Goal: Task Accomplishment & Management: Manage account settings

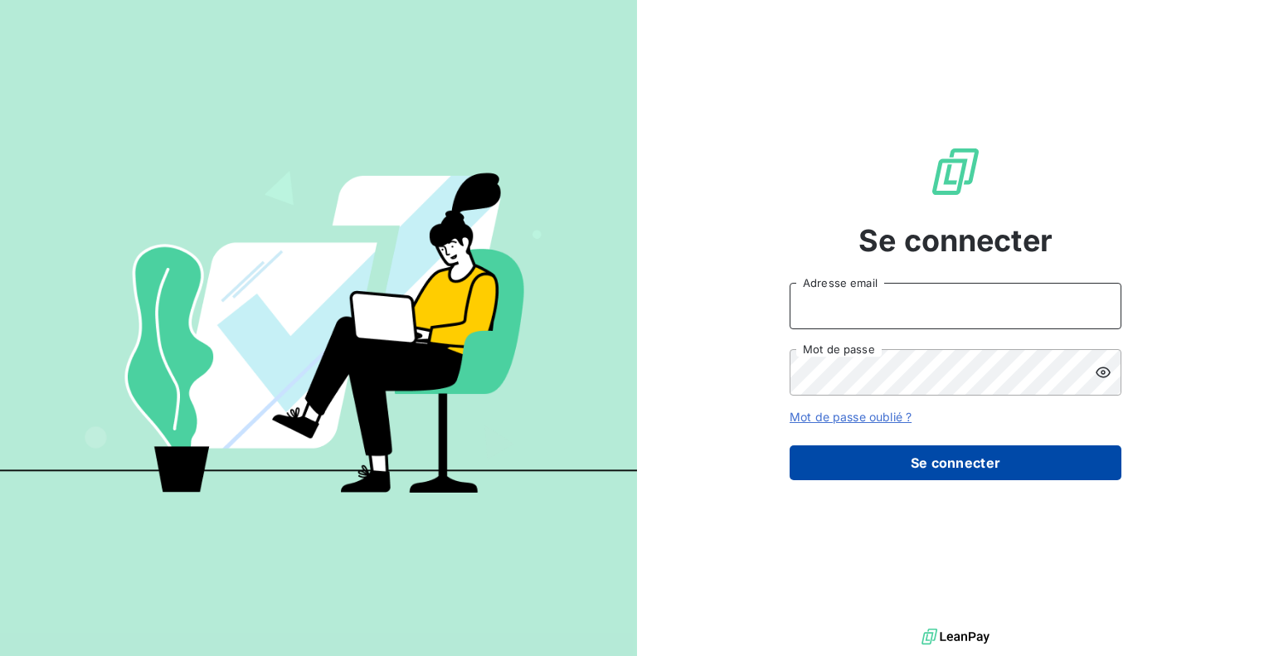
type input "[EMAIL_ADDRESS][DOMAIN_NAME]"
click at [949, 470] on button "Se connecter" at bounding box center [956, 462] width 332 height 35
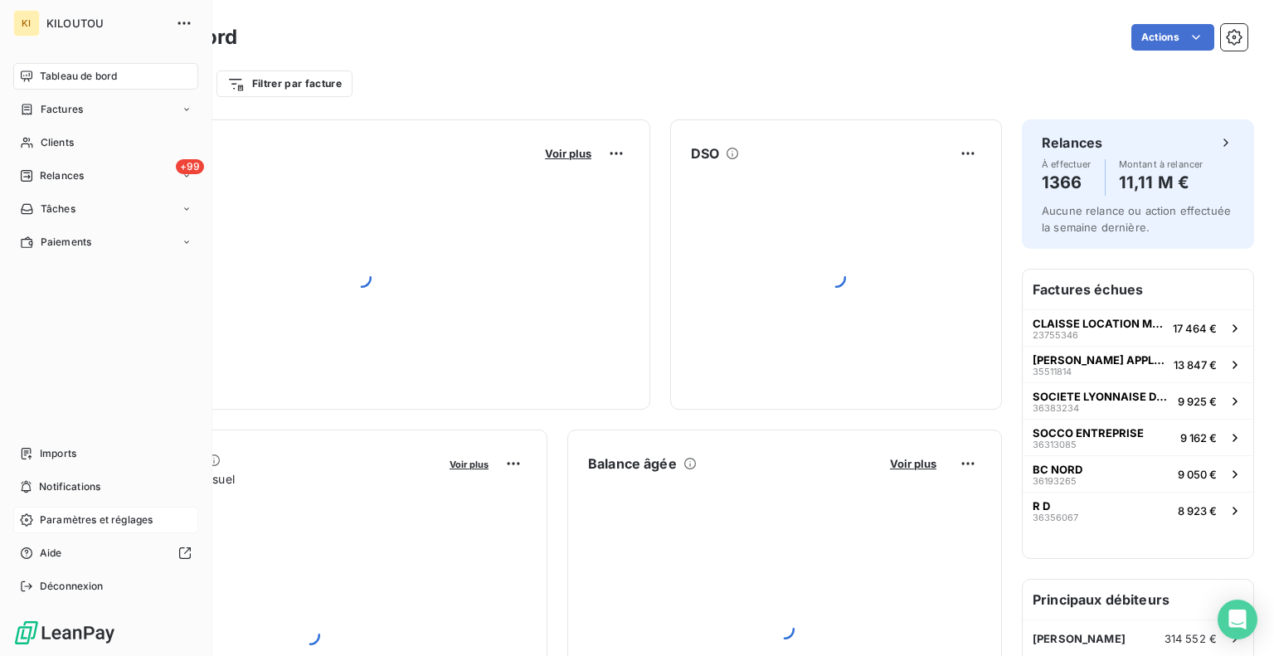
click at [52, 522] on span "Paramètres et réglages" at bounding box center [96, 520] width 113 height 15
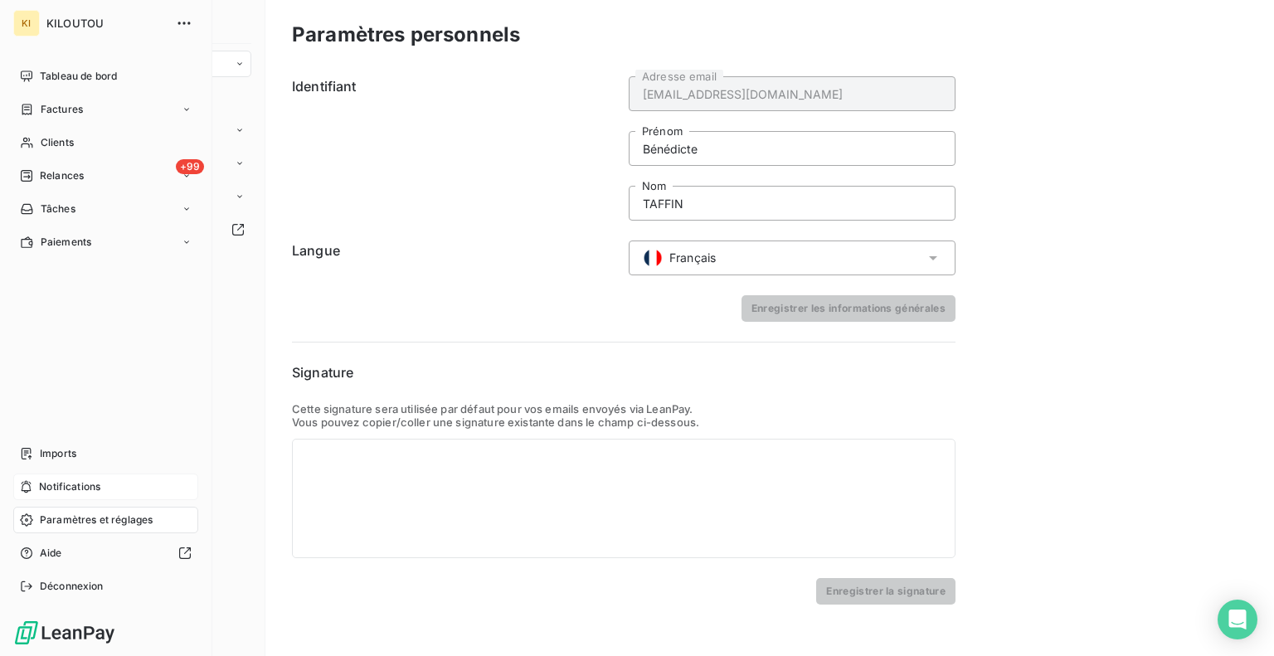
click at [68, 485] on span "Notifications" at bounding box center [69, 487] width 61 height 15
click at [76, 447] on div "Imports" at bounding box center [105, 454] width 185 height 27
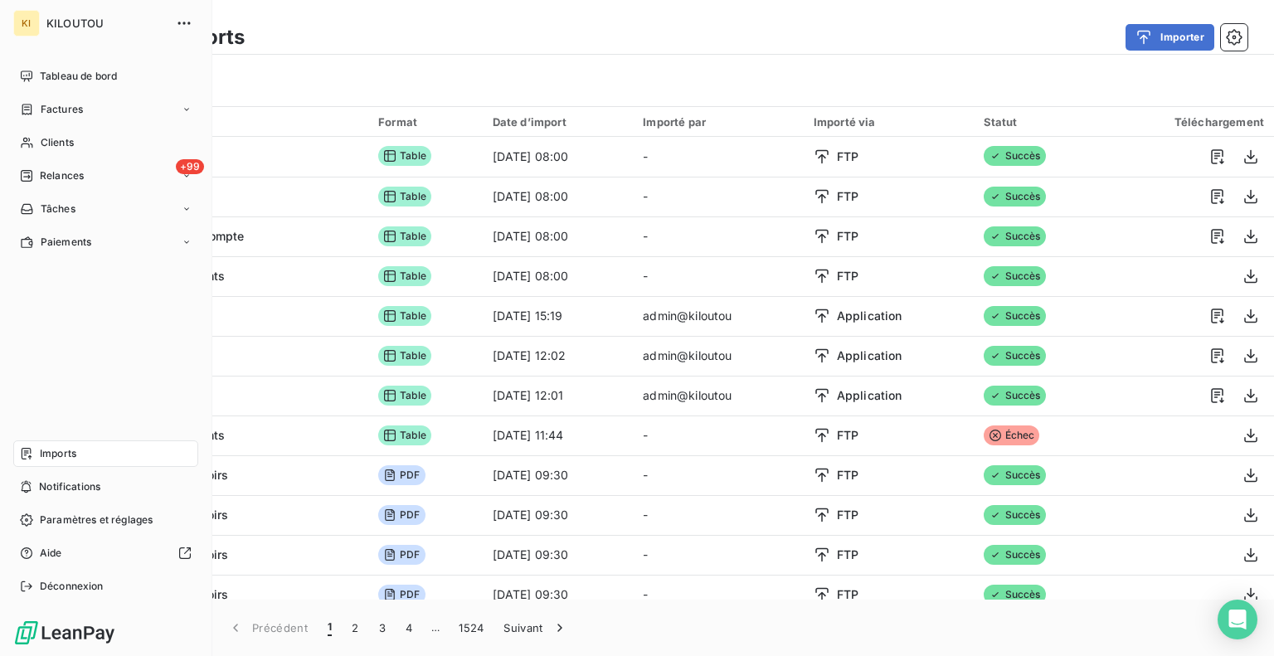
click at [77, 348] on div "Tableau de bord Factures Clients +99 Relances Tâches Paiements Imports Notifica…" at bounding box center [105, 331] width 185 height 537
click at [187, 25] on icon "button" at bounding box center [184, 23] width 17 height 17
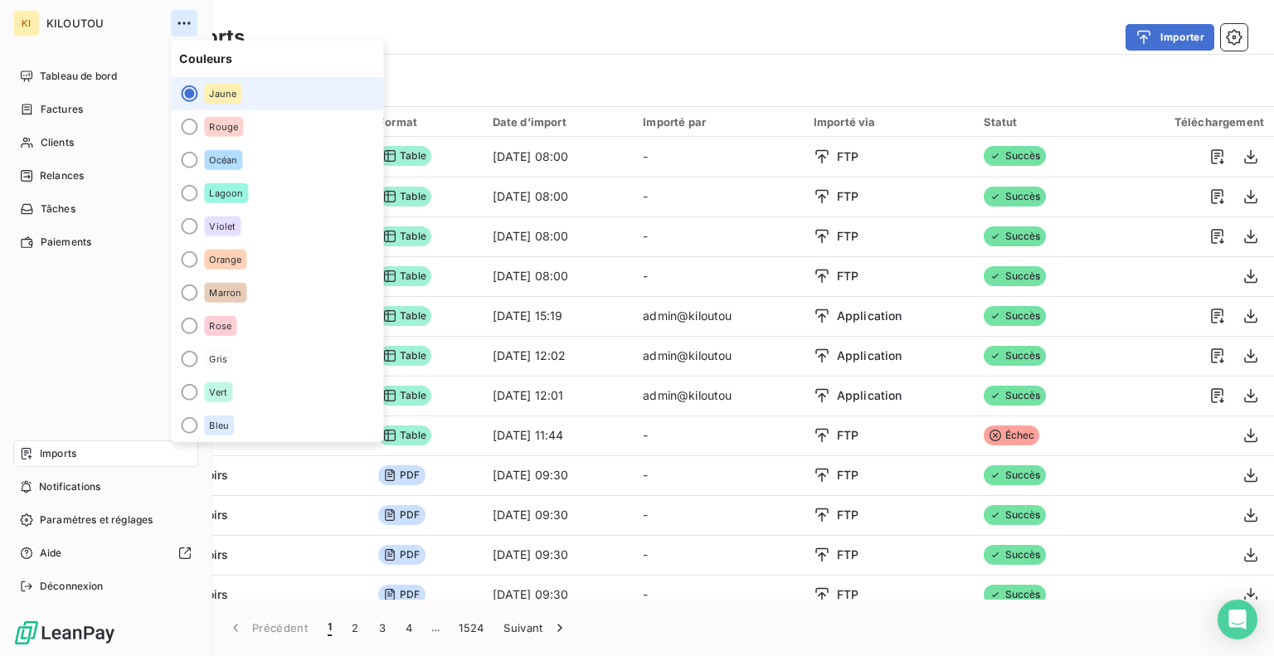
click at [187, 25] on icon "button" at bounding box center [184, 23] width 17 height 17
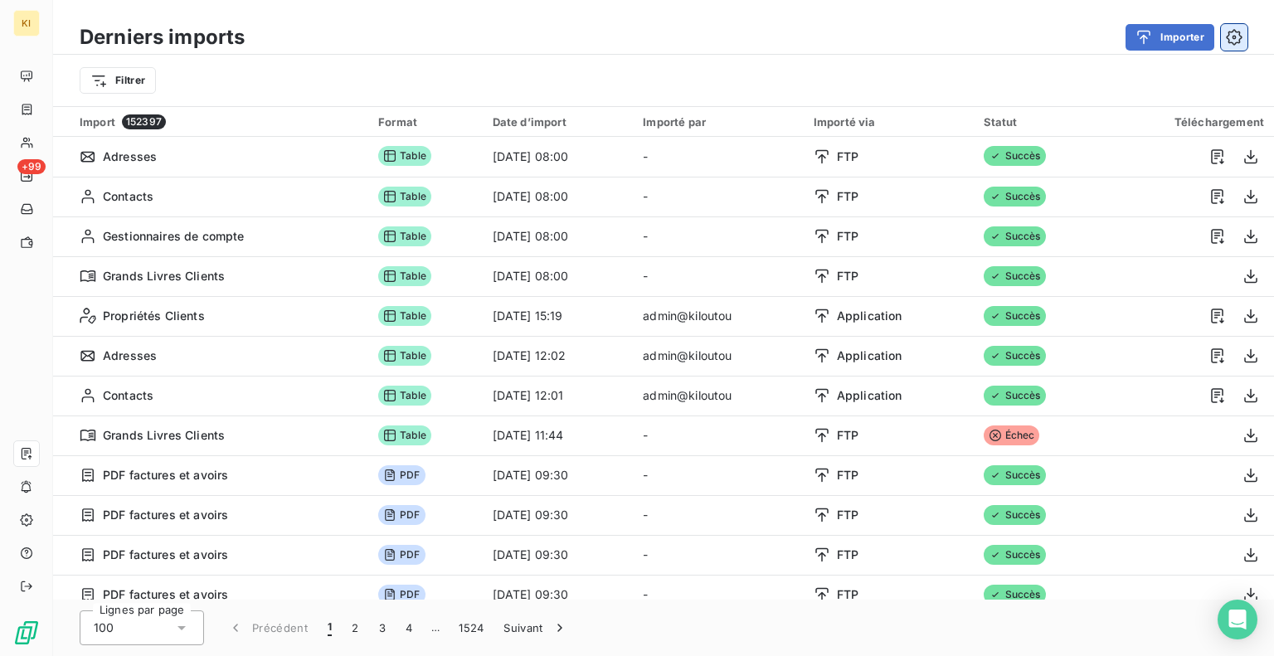
click at [1239, 31] on icon "button" at bounding box center [1234, 37] width 17 height 17
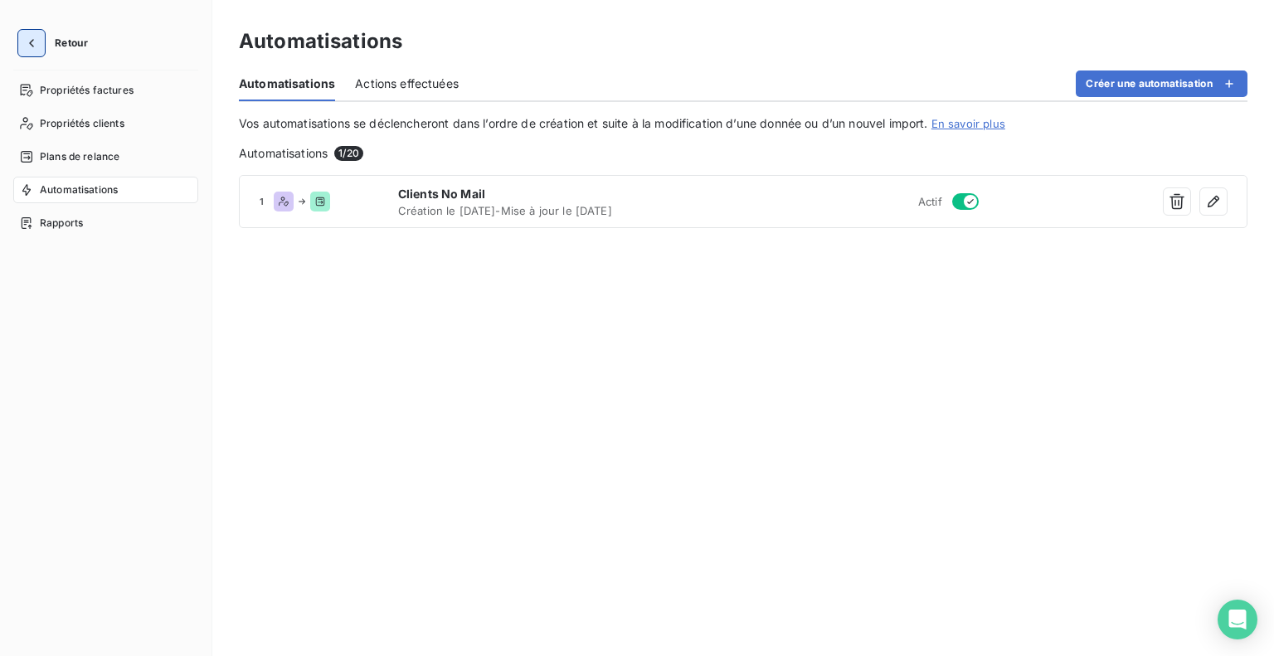
click at [33, 41] on icon "button" at bounding box center [31, 43] width 17 height 17
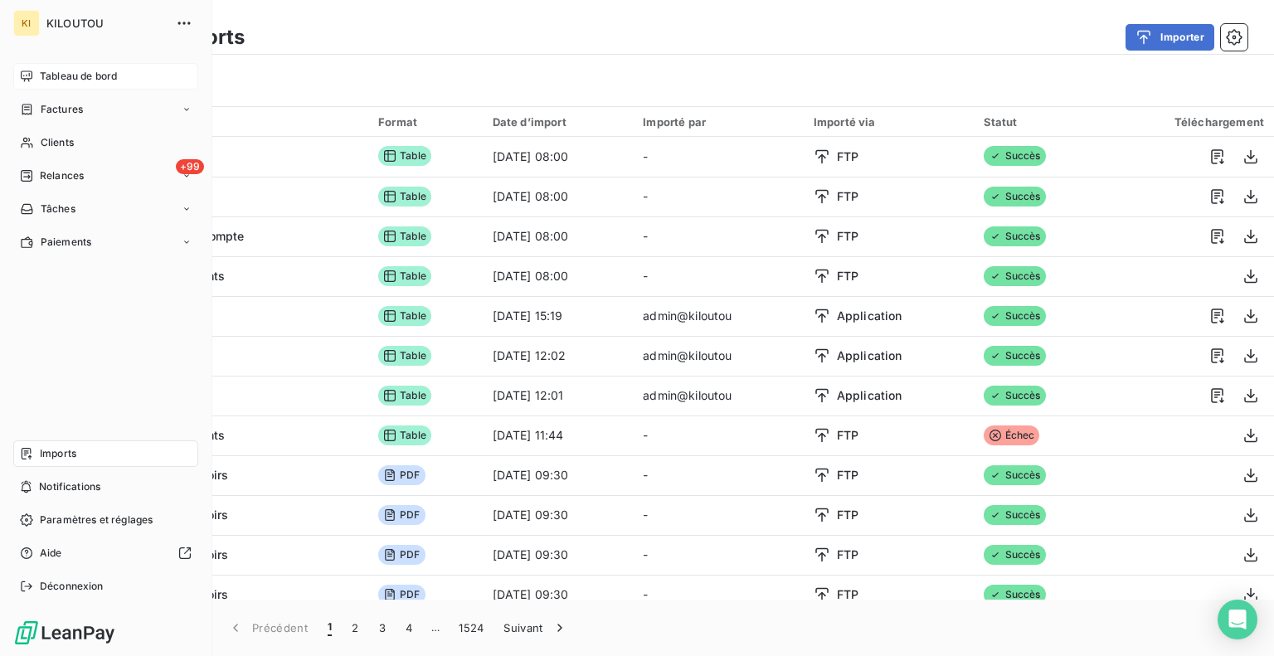
click at [65, 76] on span "Tableau de bord" at bounding box center [78, 76] width 77 height 15
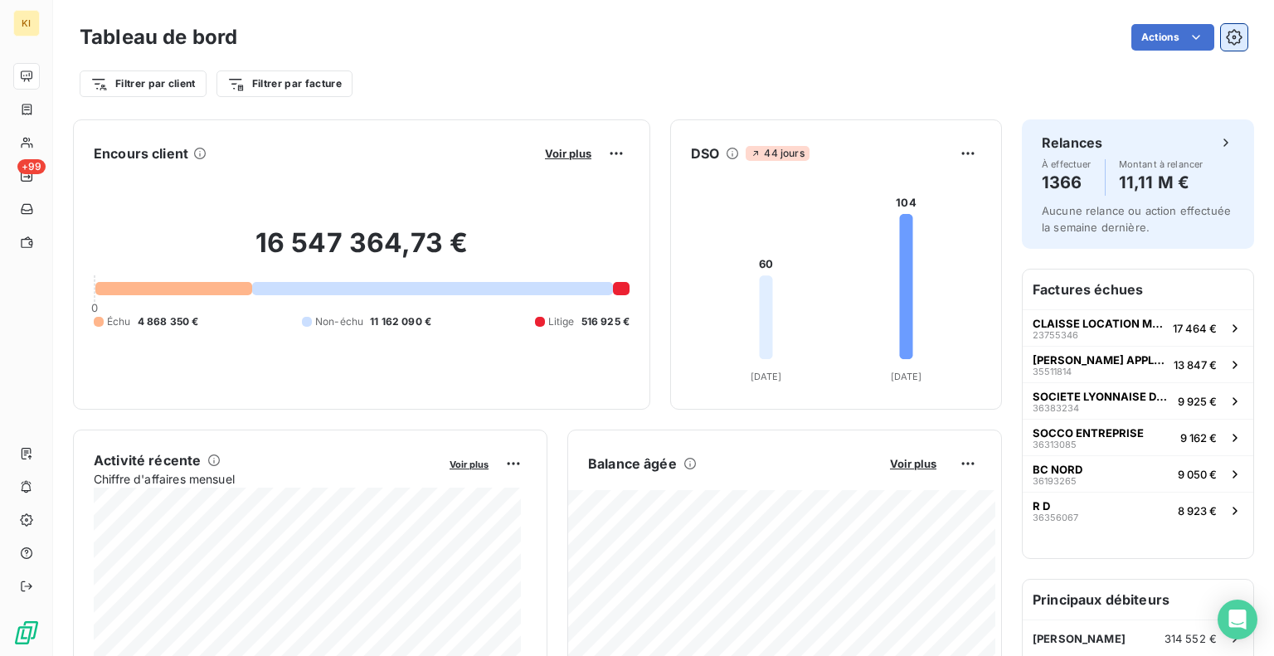
click at [1229, 29] on icon "button" at bounding box center [1234, 37] width 17 height 17
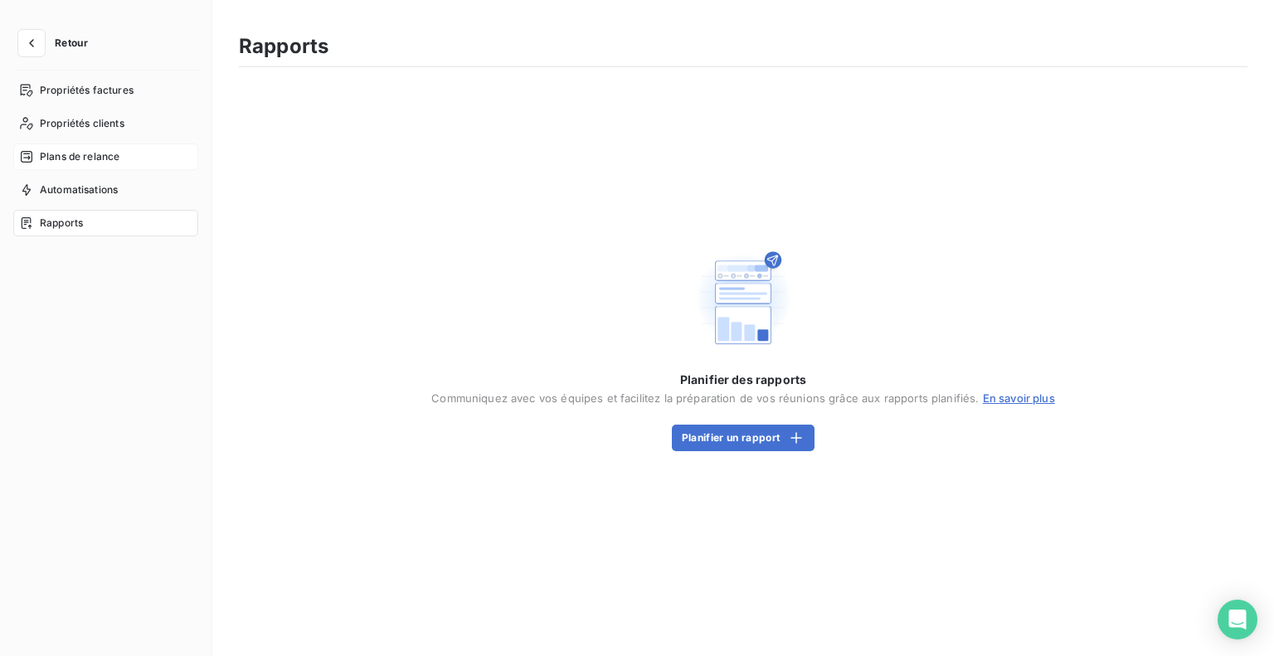
click at [74, 158] on span "Plans de relance" at bounding box center [80, 156] width 80 height 15
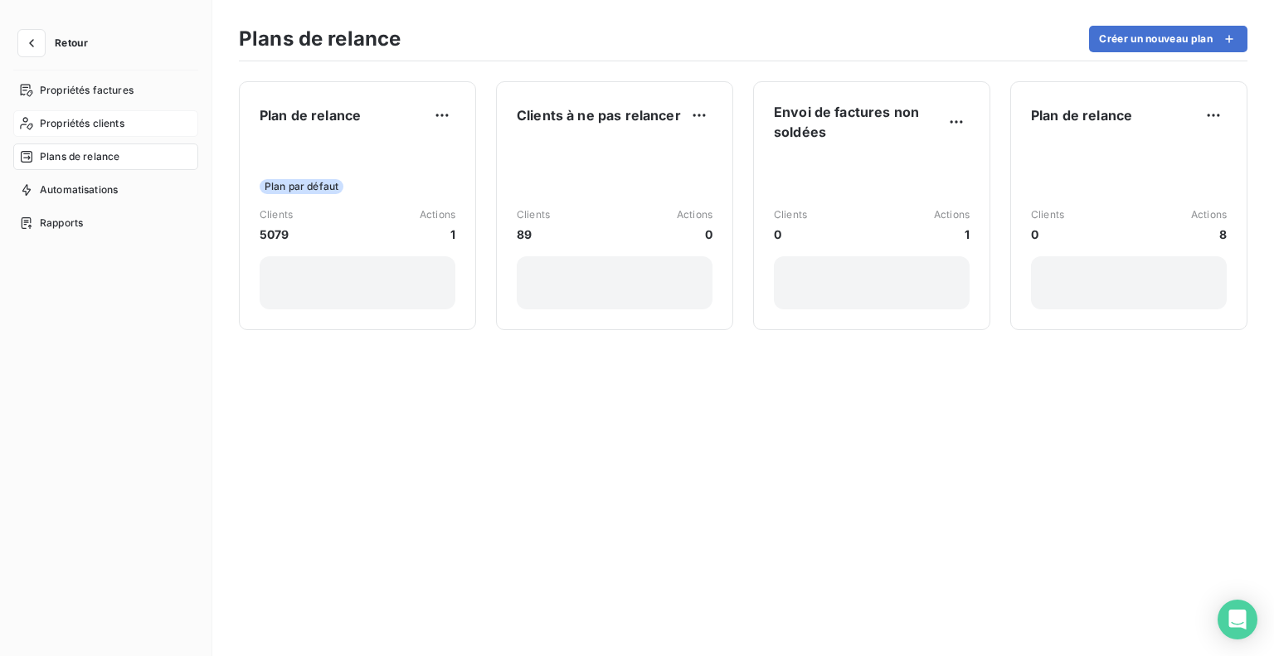
click at [100, 124] on span "Propriétés clients" at bounding box center [82, 123] width 85 height 15
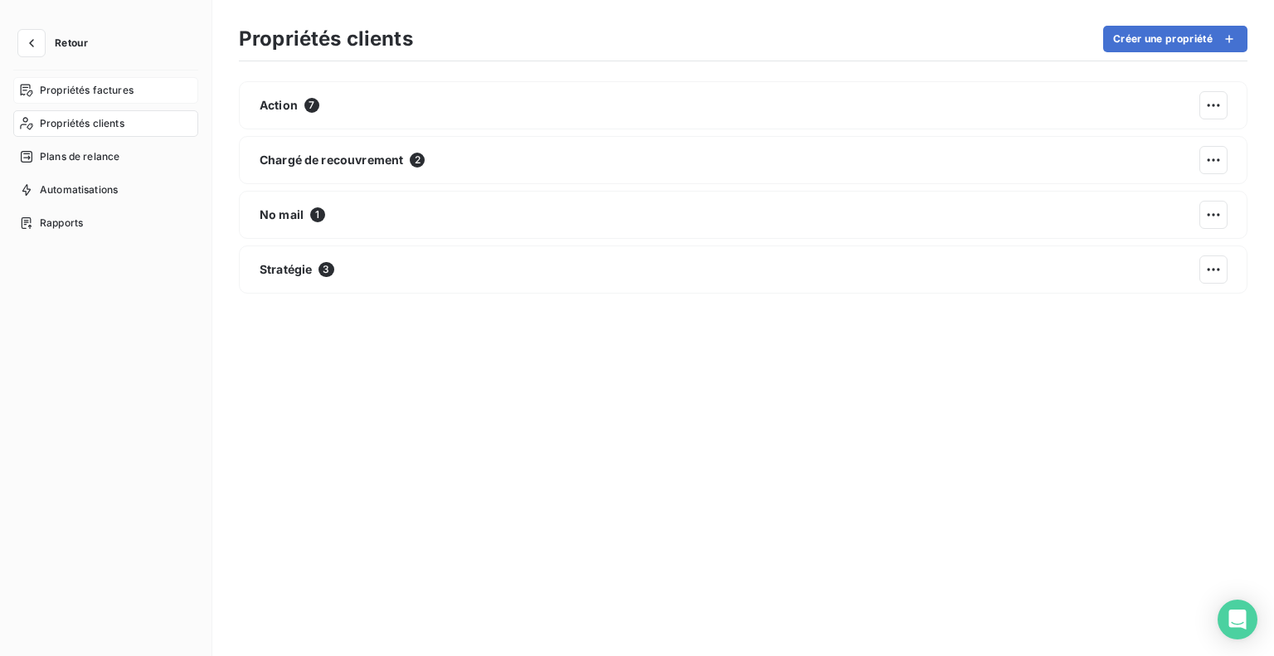
click at [78, 89] on span "Propriétés factures" at bounding box center [87, 90] width 94 height 15
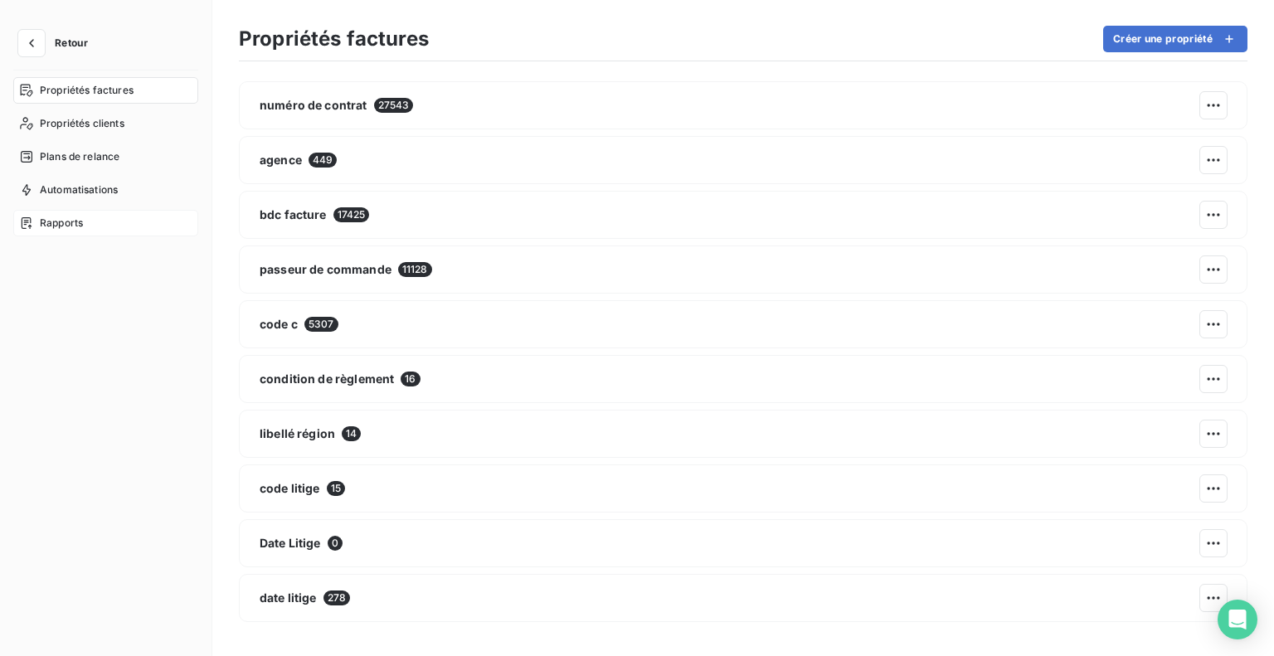
click at [58, 225] on span "Rapports" at bounding box center [61, 223] width 43 height 15
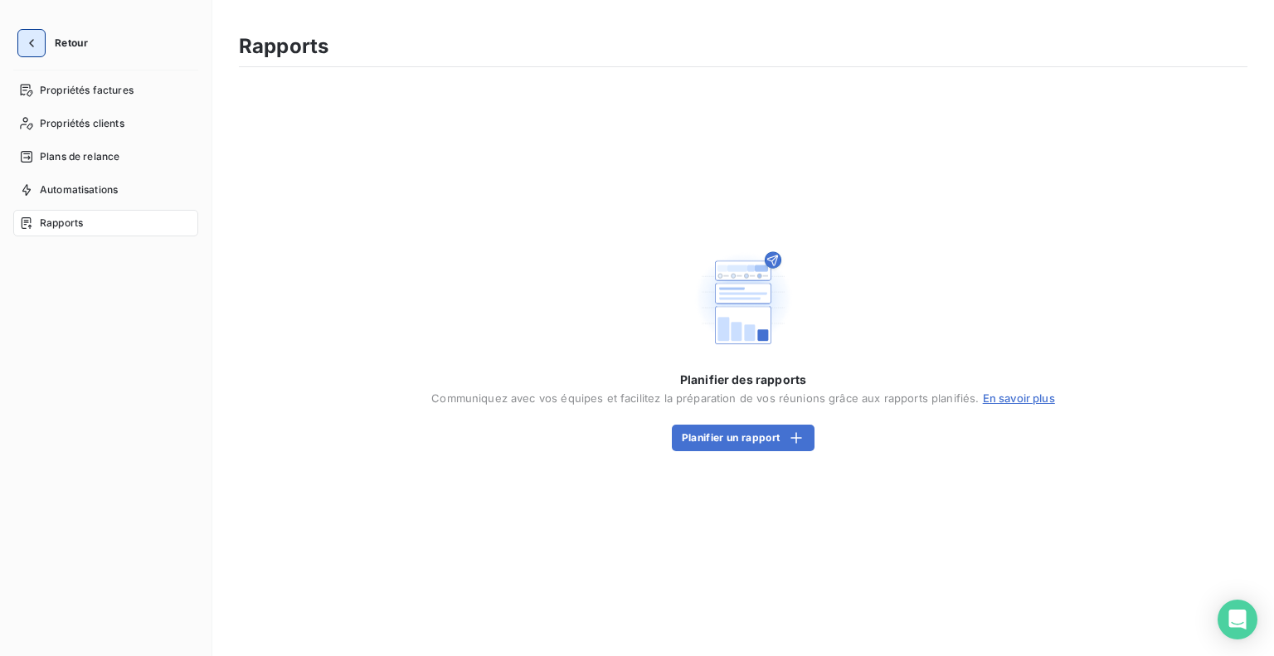
click at [32, 56] on button "button" at bounding box center [31, 43] width 27 height 27
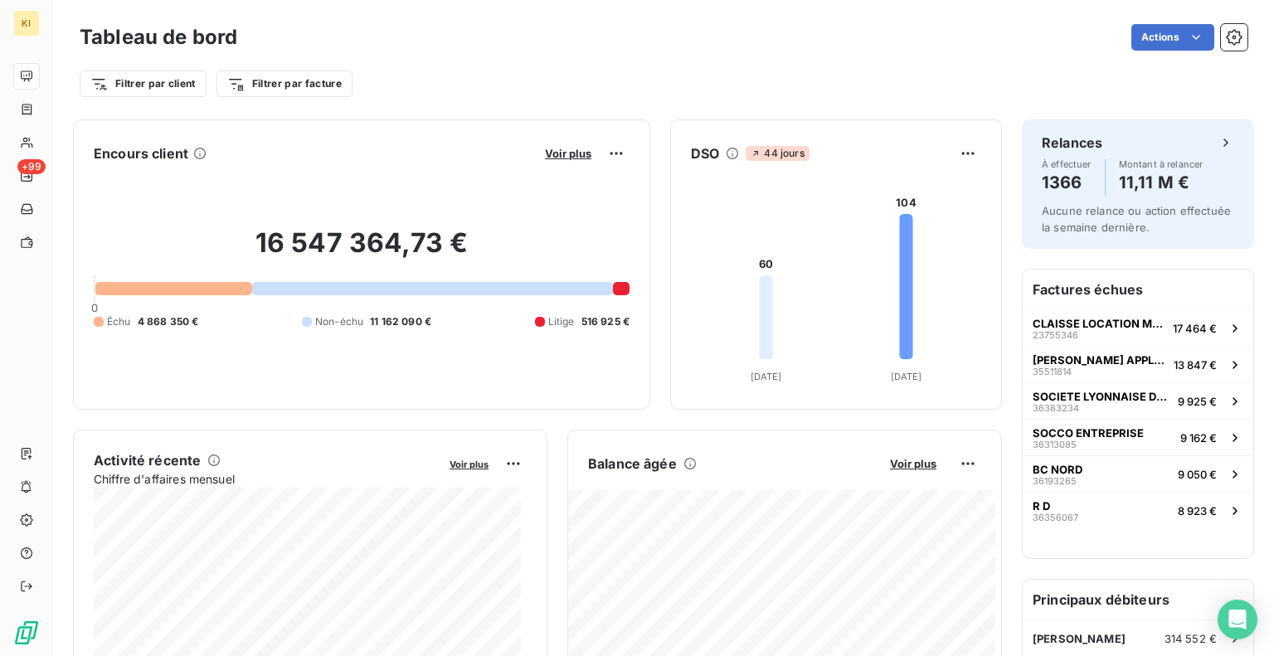
click at [662, 41] on div "Actions" at bounding box center [752, 37] width 991 height 27
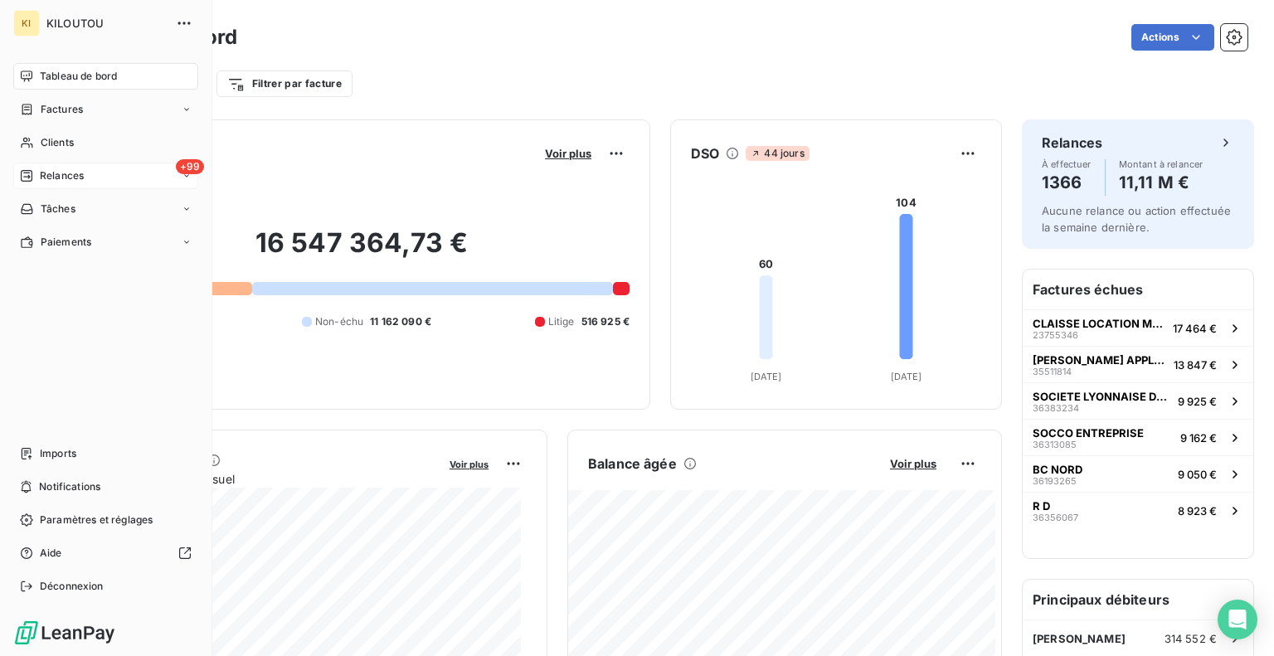
click at [46, 172] on span "Relances" at bounding box center [62, 175] width 44 height 15
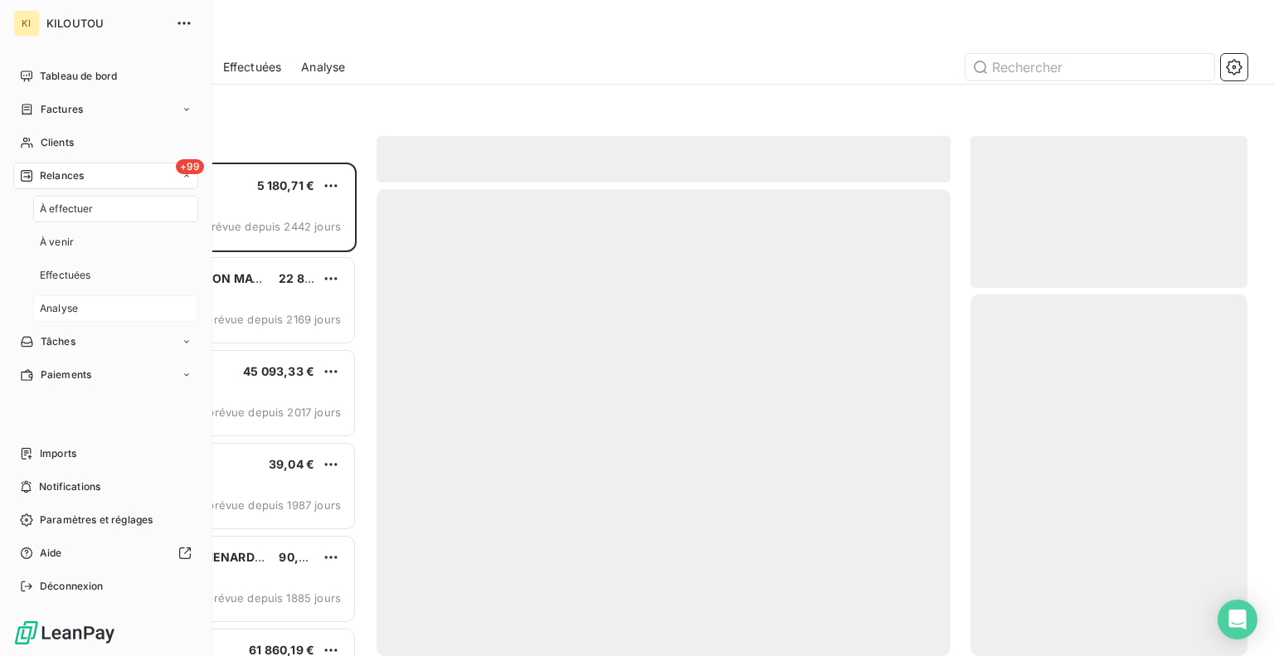
scroll to position [481, 264]
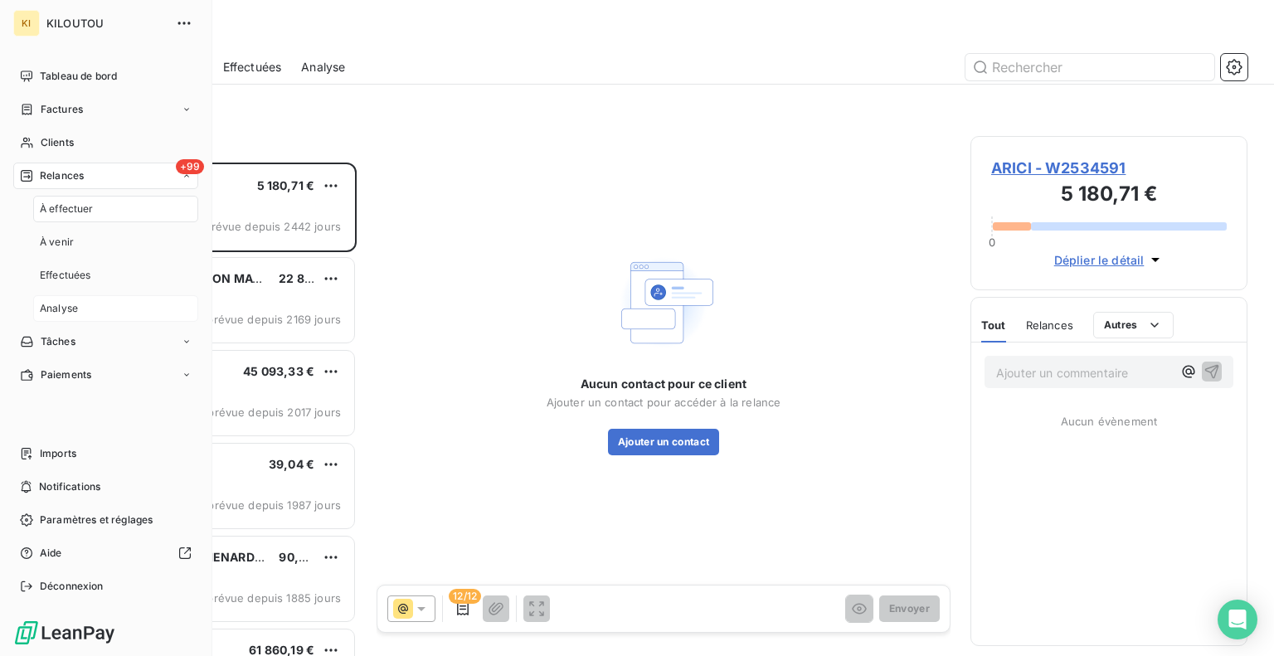
click at [68, 298] on div "KI KILOUTOU Tableau de bord Factures Clients +99 Relances À effectuer À venir E…" at bounding box center [637, 328] width 1274 height 656
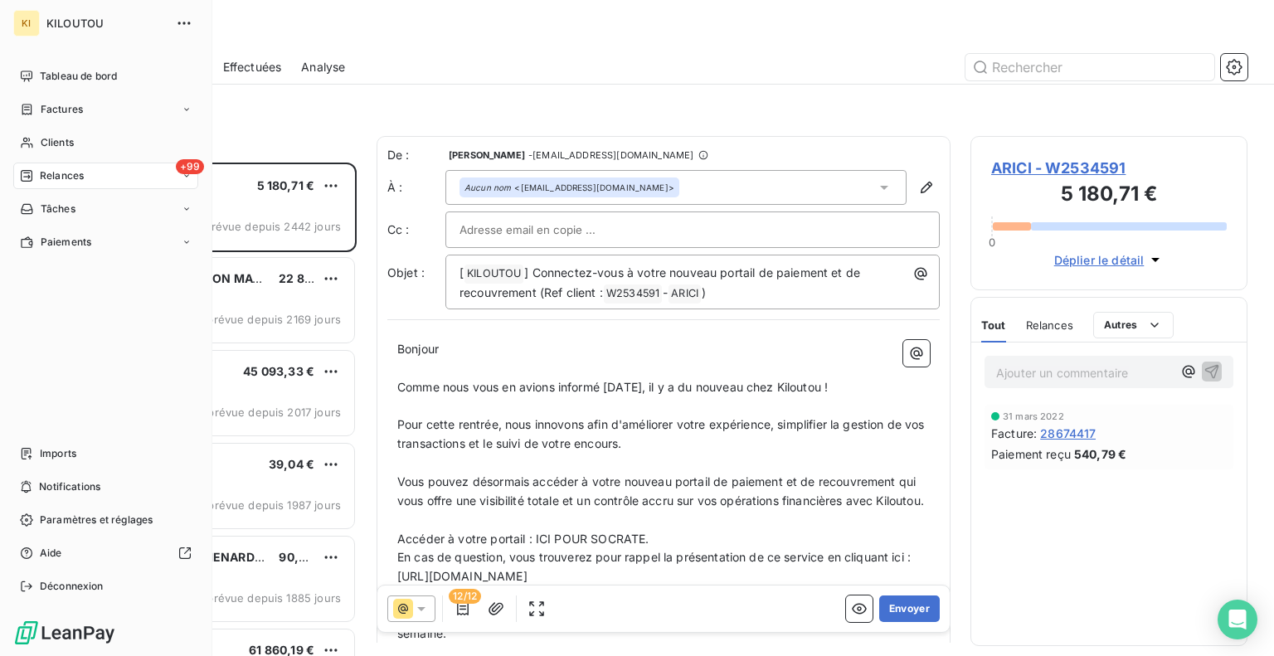
click at [80, 22] on span "KILOUTOU" at bounding box center [105, 23] width 119 height 13
click at [186, 21] on icon "button" at bounding box center [184, 23] width 17 height 17
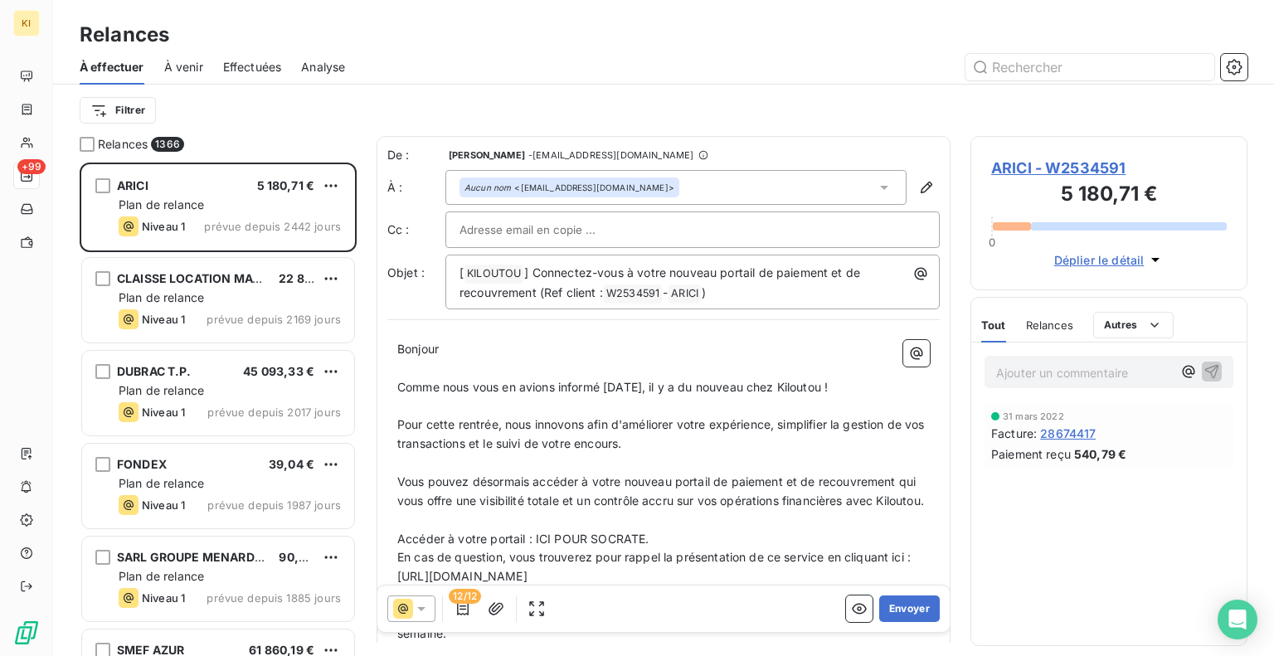
click at [485, 11] on div "Relances À effectuer À venir Effectuées Analyse Filtrer" at bounding box center [663, 68] width 1221 height 136
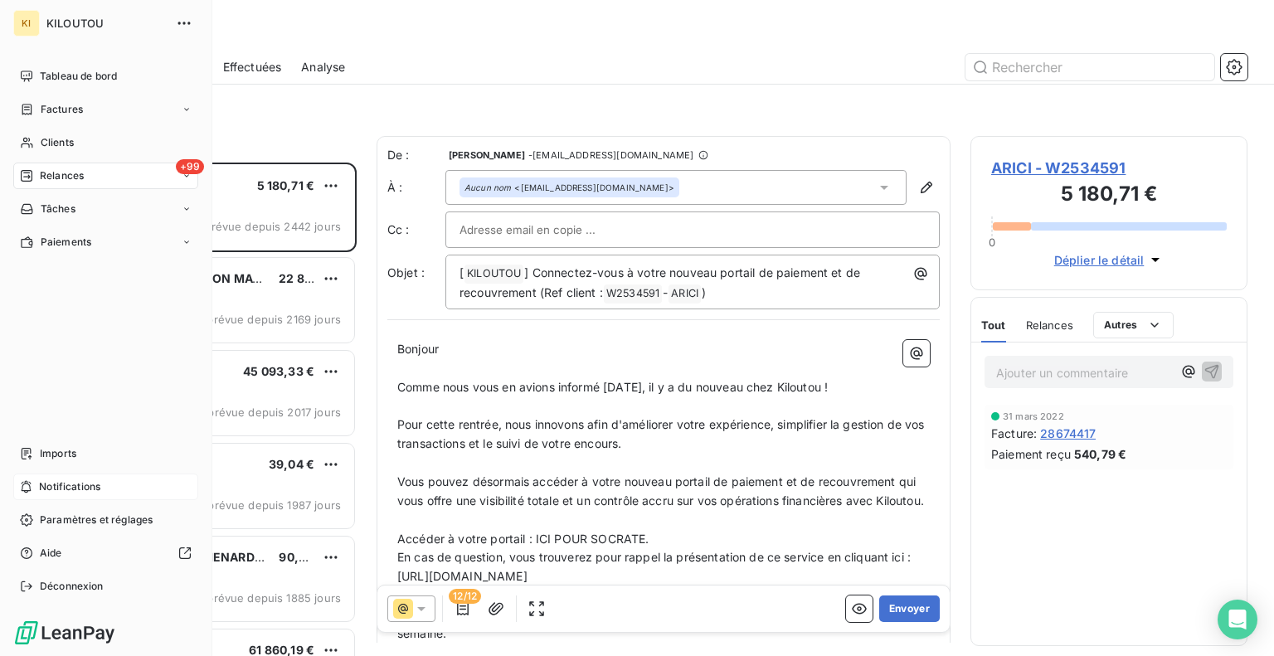
click at [42, 494] on span "Notifications" at bounding box center [69, 487] width 61 height 15
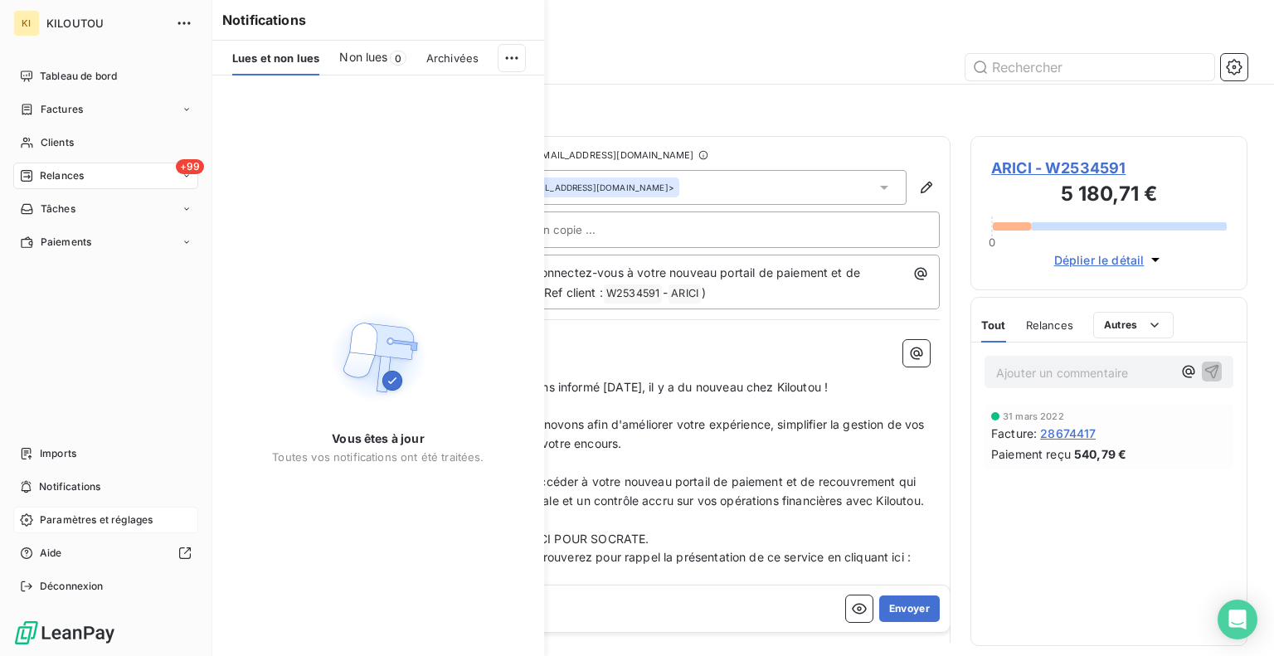
click at [53, 516] on span "Paramètres et réglages" at bounding box center [96, 520] width 113 height 15
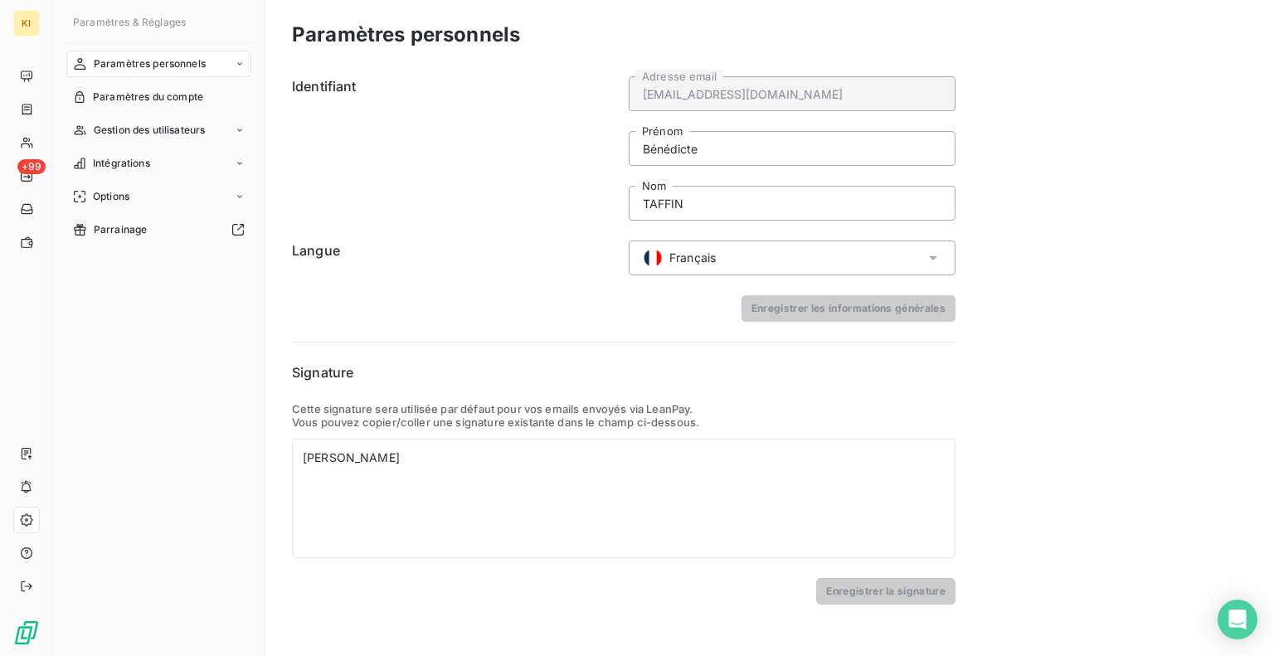
click at [382, 569] on form "Signature Cette signature sera utilisée par défaut pour vos emails envoyés via …" at bounding box center [624, 484] width 664 height 242
click at [239, 161] on icon at bounding box center [240, 163] width 10 height 10
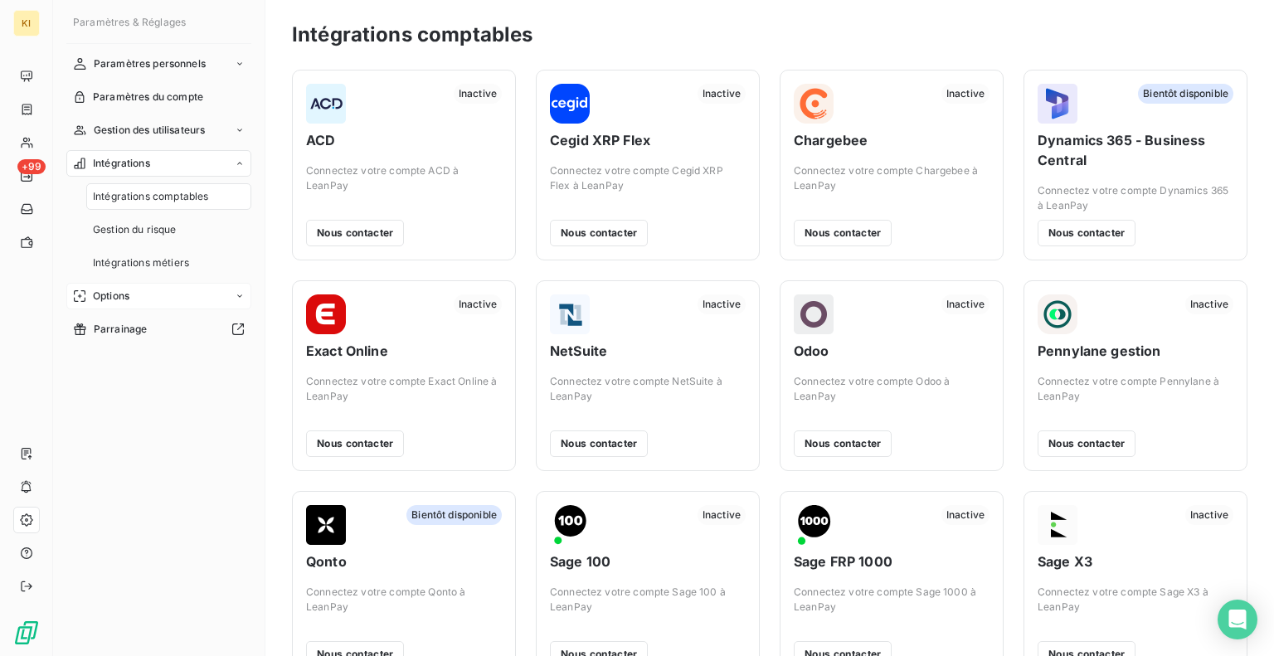
click at [236, 301] on div "Options" at bounding box center [158, 296] width 185 height 27
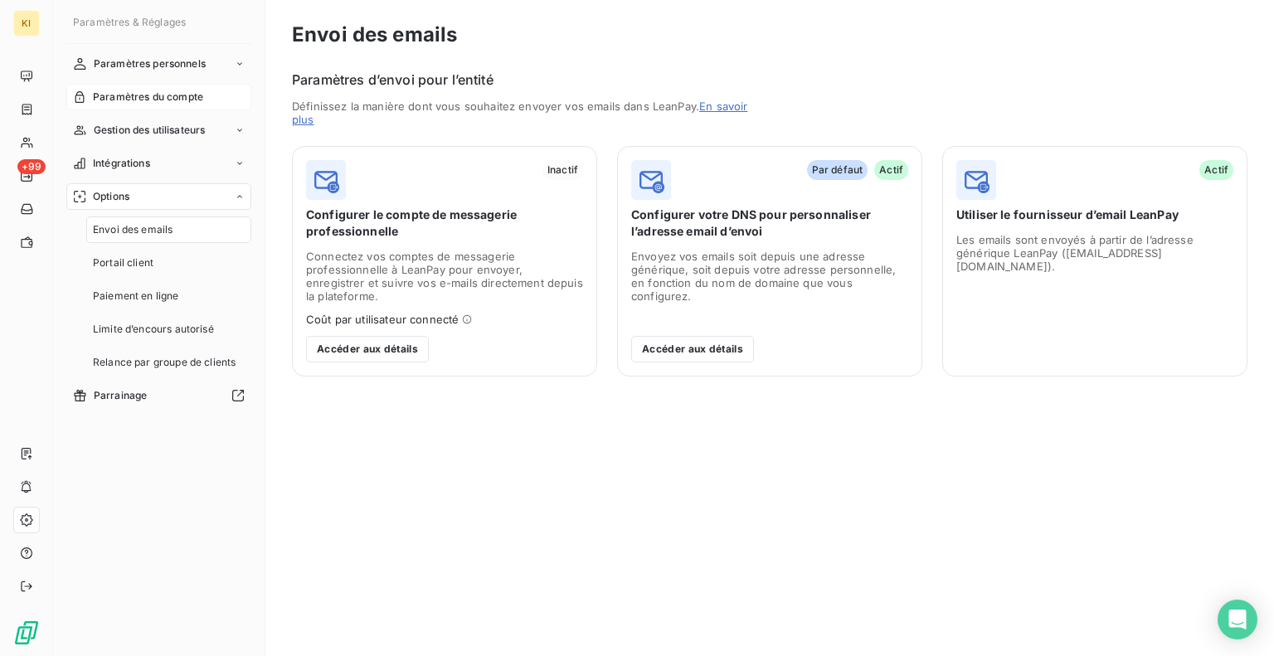
click at [202, 100] on span "Paramètres du compte" at bounding box center [148, 97] width 110 height 15
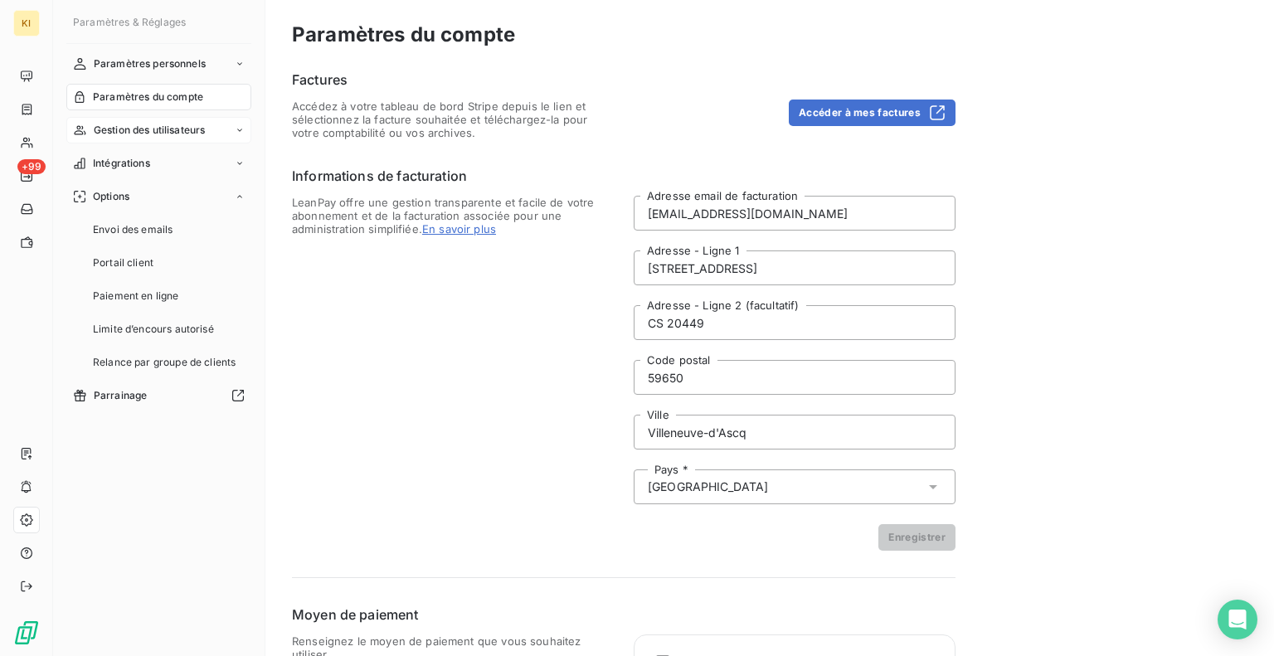
click at [199, 138] on div "Gestion des utilisateurs" at bounding box center [158, 130] width 185 height 27
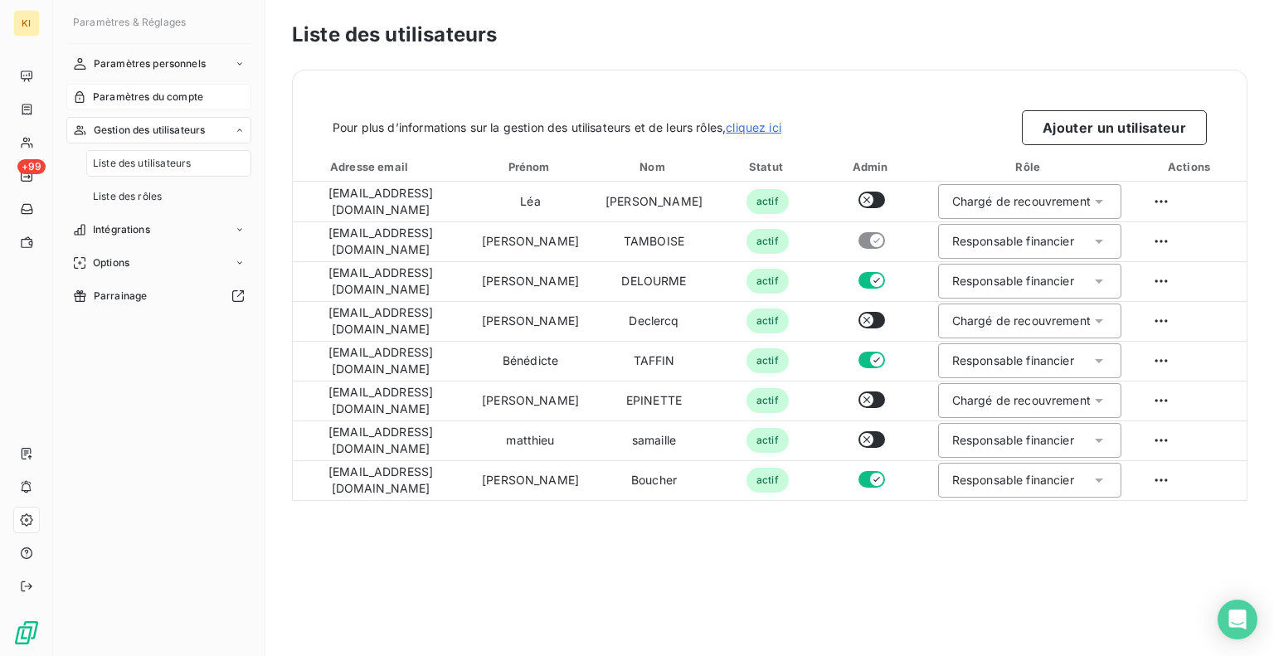
click at [173, 90] on span "Paramètres du compte" at bounding box center [148, 97] width 110 height 15
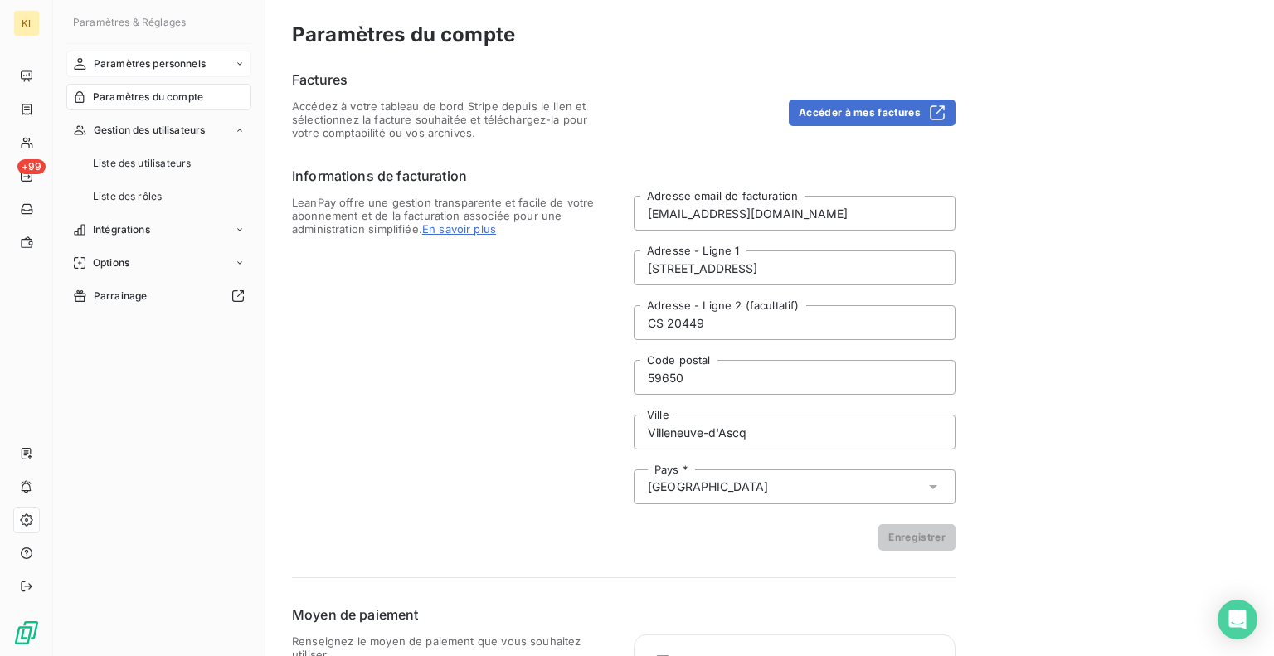
click at [183, 62] on span "Paramètres personnels" at bounding box center [150, 63] width 112 height 15
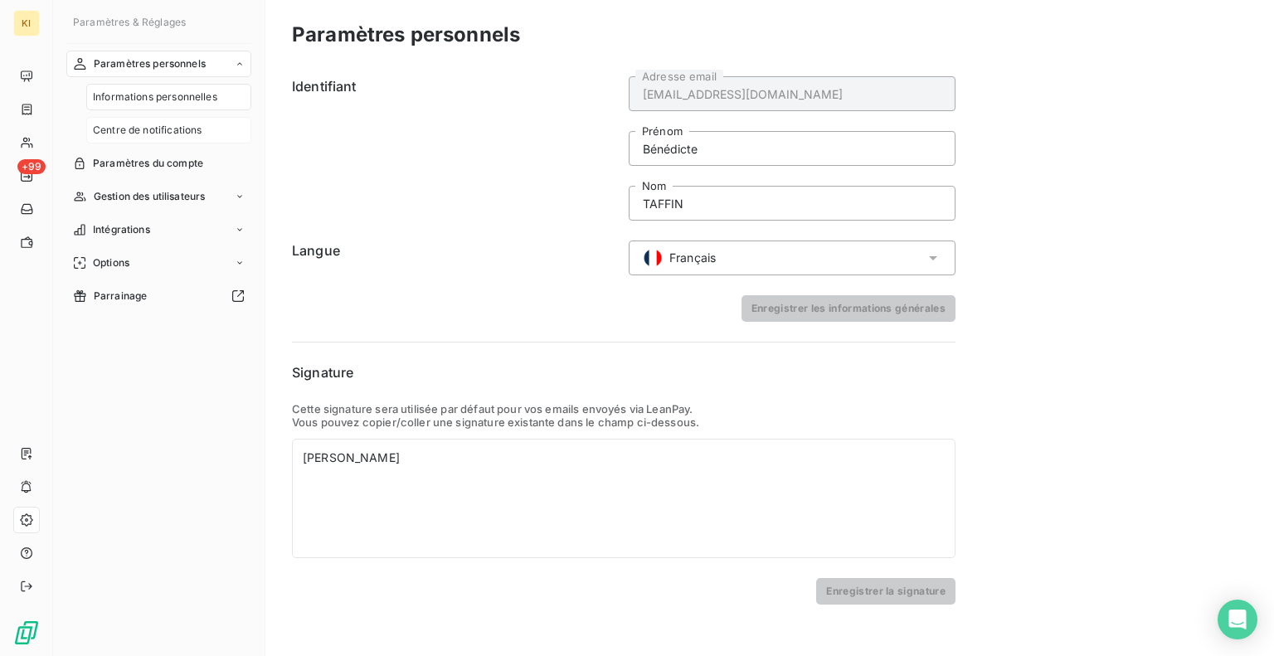
click at [177, 130] on span "Centre de notifications" at bounding box center [147, 130] width 109 height 15
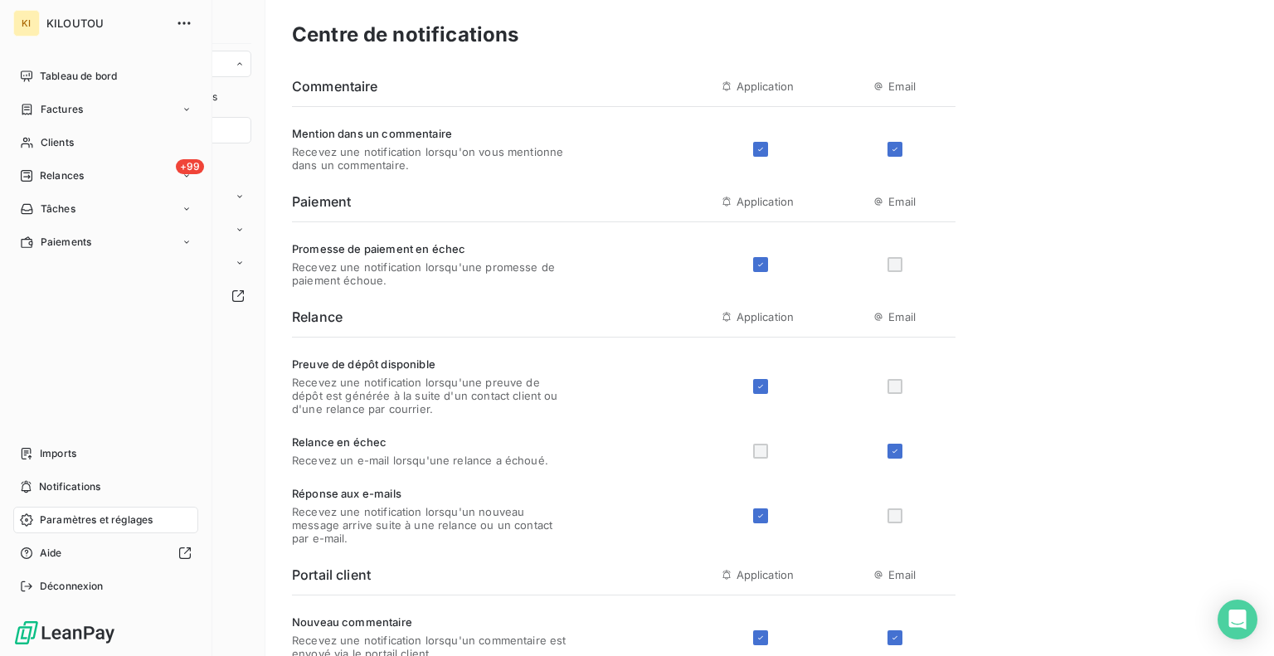
click at [80, 22] on span "KILOUTOU" at bounding box center [105, 23] width 119 height 13
